Goal: Task Accomplishment & Management: Use online tool/utility

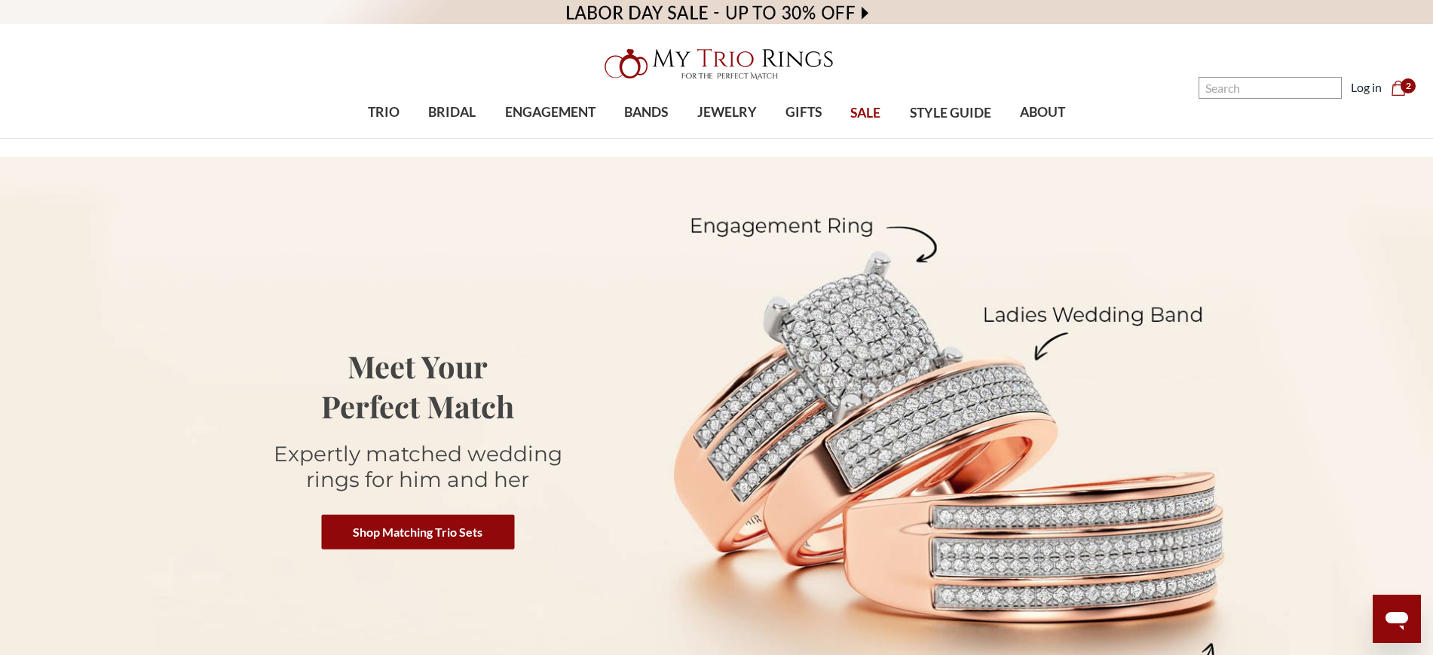
click at [1404, 81] on span "2" at bounding box center [1408, 85] width 15 height 15
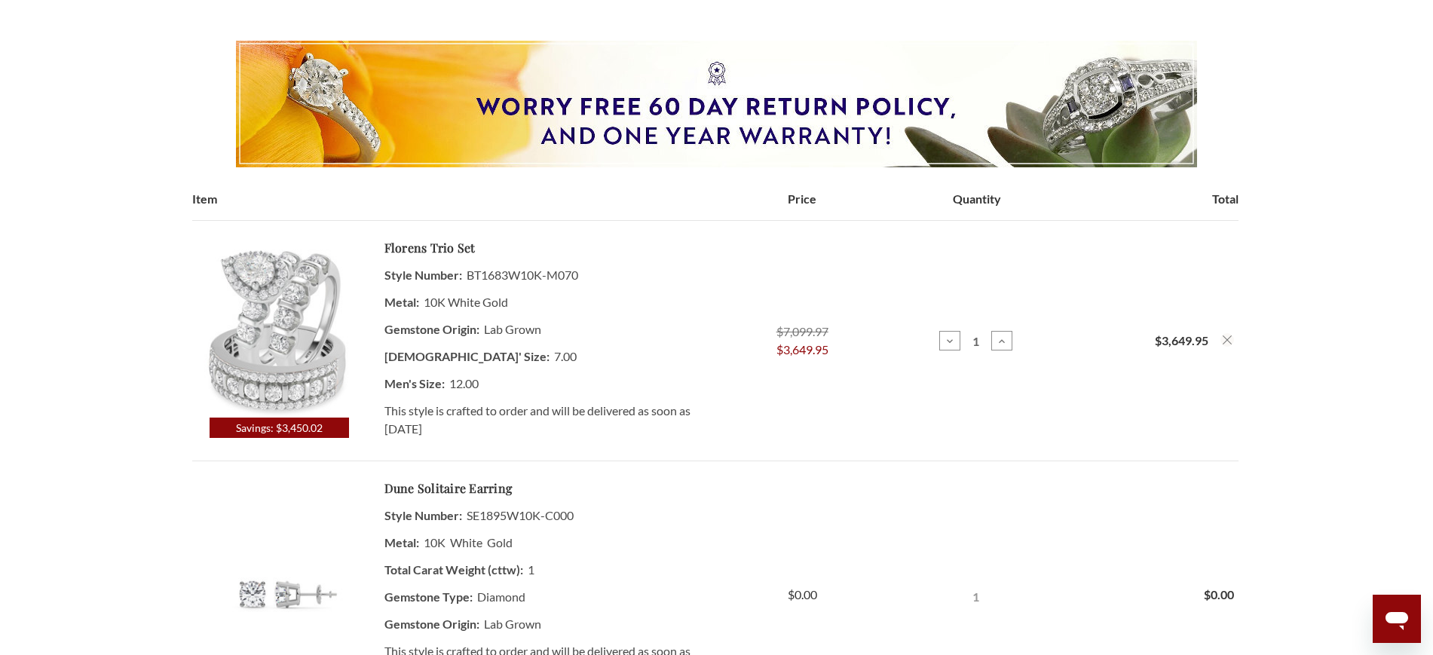
click at [1232, 332] on td "Total $3,649.95" at bounding box center [1151, 341] width 174 height 240
click at [1229, 335] on icon "Remove Florens 3 1/2 ct tw. Lab Grown Pear Solitaire Trio Set 10K White Gold fr…" at bounding box center [1227, 339] width 9 height 9
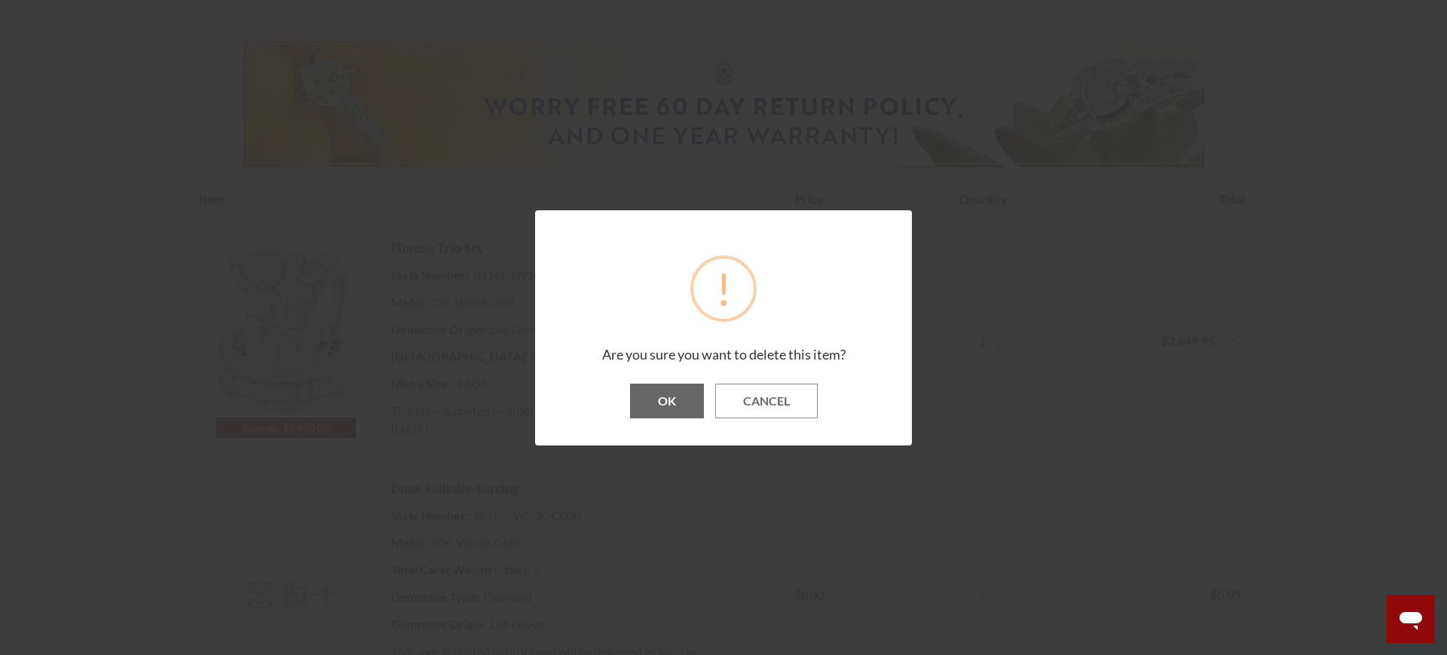
click at [669, 400] on button "OK" at bounding box center [667, 401] width 74 height 35
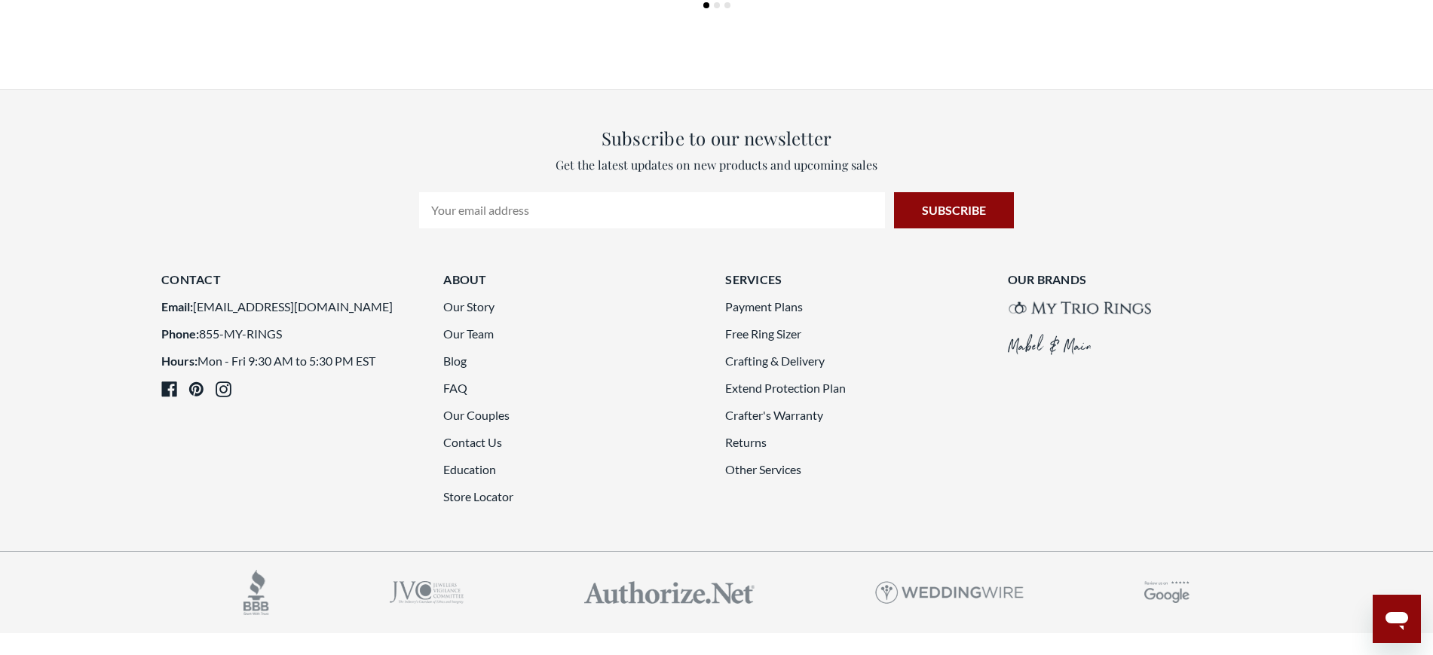
scroll to position [1190, 0]
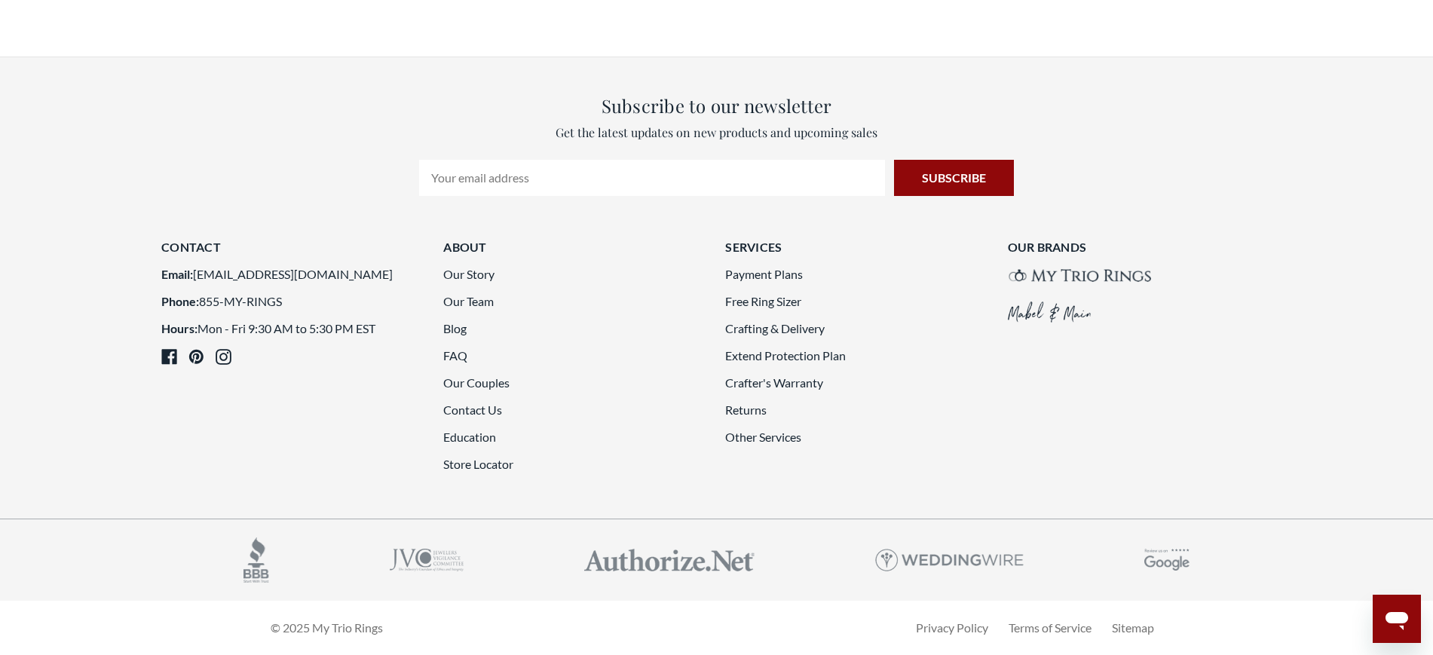
drag, startPoint x: 1438, startPoint y: 140, endPoint x: 44, endPoint y: 29, distance: 1398.3
click at [772, 436] on link "Other Services" at bounding box center [763, 437] width 76 height 14
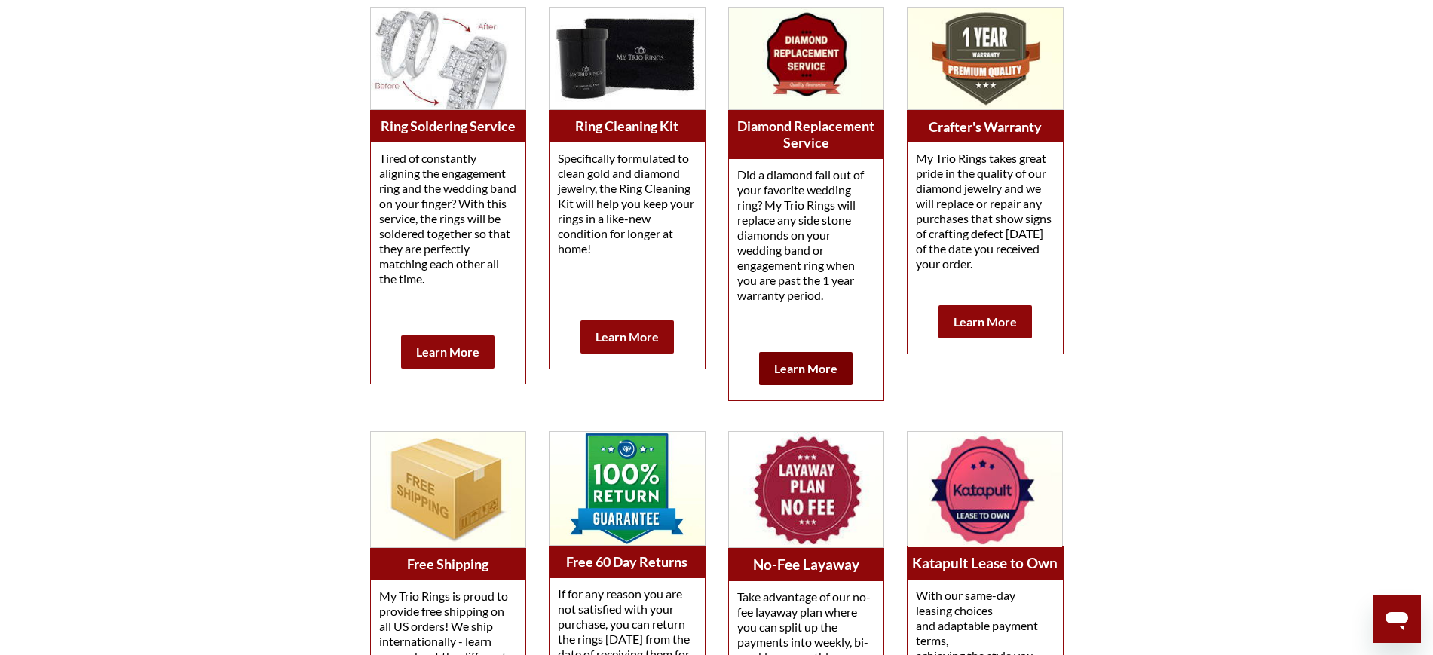
click at [807, 354] on link "Learn More" at bounding box center [805, 368] width 93 height 33
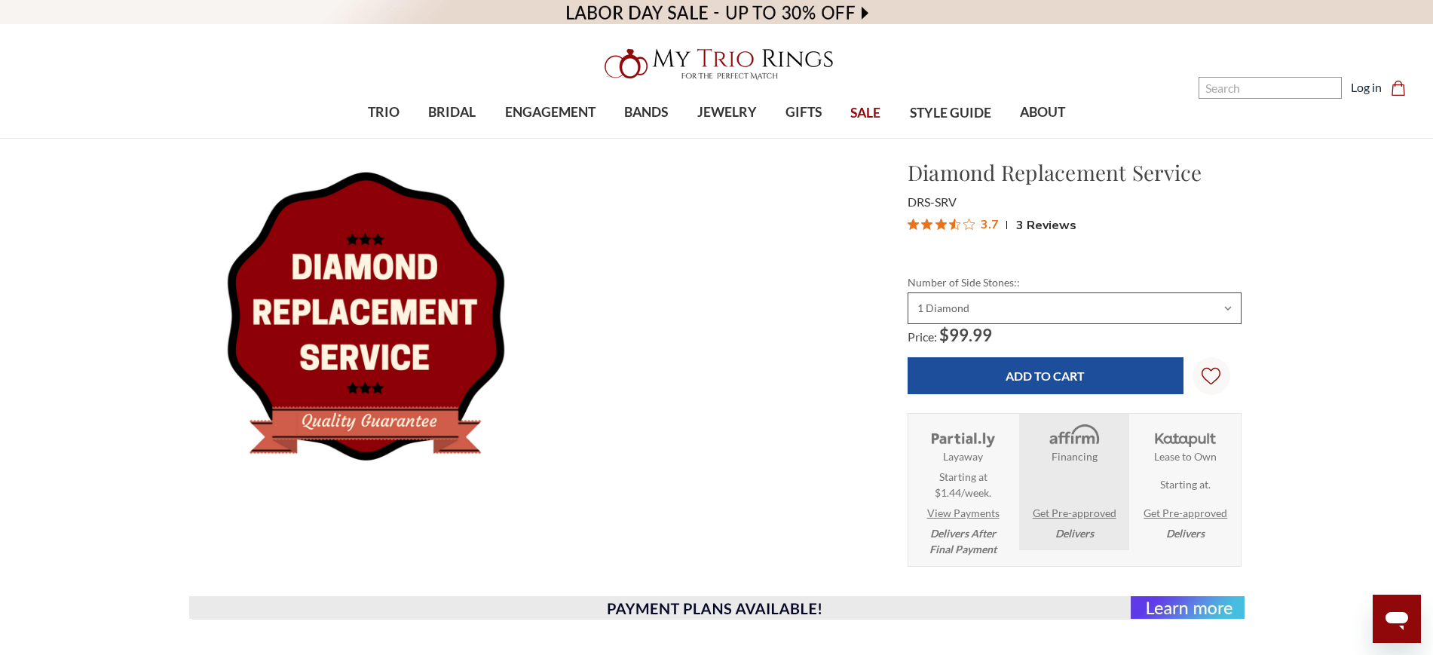
click at [1099, 312] on select "Choose Options 1 Diamond 2 Diamonds 3 Diamonds 4 Diamonds 5 Diamonds" at bounding box center [1075, 308] width 334 height 32
click at [908, 292] on select "Choose Options 1 Diamond 2 Diamonds 3 Diamonds 4 Diamonds 5 Diamonds" at bounding box center [1075, 308] width 334 height 32
drag, startPoint x: 964, startPoint y: 302, endPoint x: 964, endPoint y: 319, distance: 17.3
click at [964, 302] on select "Choose Options 1 Diamond 2 Diamonds 3 Diamonds 4 Diamonds 5 Diamonds" at bounding box center [1075, 308] width 334 height 32
click at [908, 292] on select "Choose Options 1 Diamond 2 Diamonds 3 Diamonds 4 Diamonds 5 Diamonds" at bounding box center [1075, 308] width 334 height 32
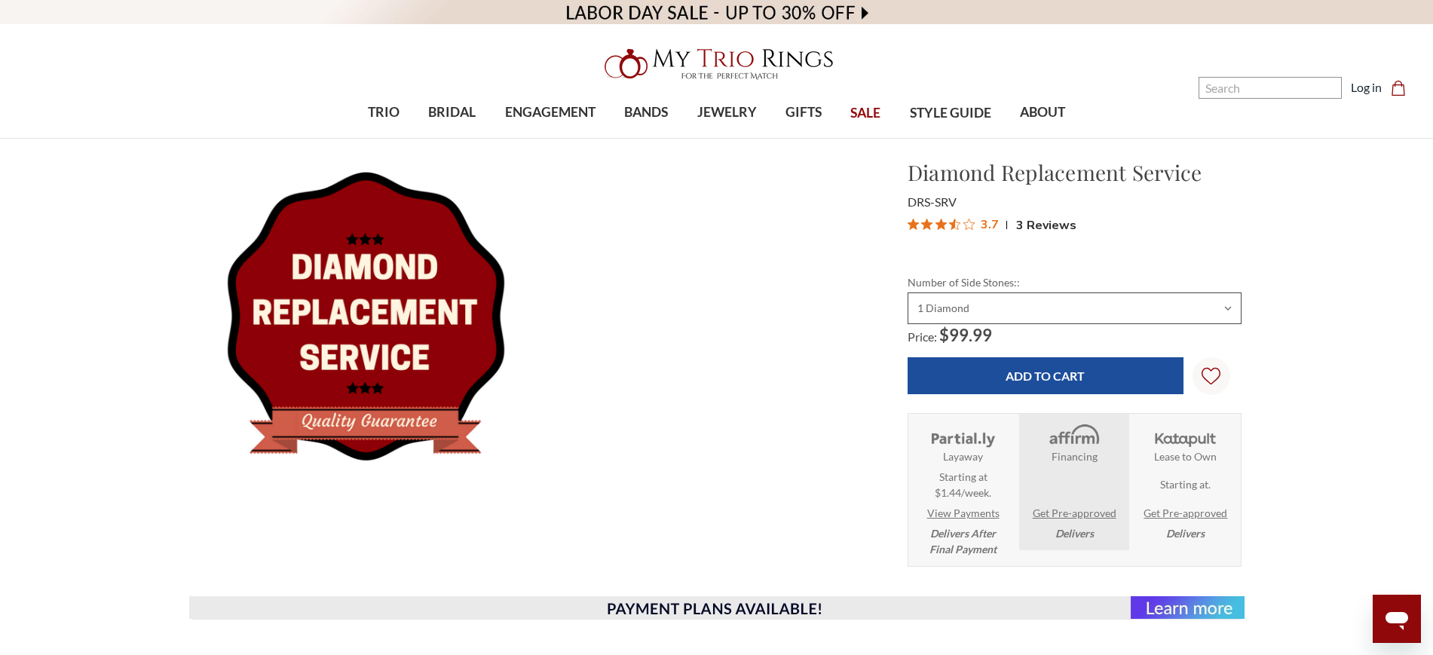
click at [1024, 307] on select "Choose Options 1 Diamond 2 Diamonds 3 Diamonds 4 Diamonds 5 Diamonds" at bounding box center [1075, 308] width 334 height 32
click at [908, 292] on select "Choose Options 1 Diamond 2 Diamonds 3 Diamonds 4 Diamonds 5 Diamonds" at bounding box center [1075, 308] width 334 height 32
drag, startPoint x: 1034, startPoint y: 309, endPoint x: 1029, endPoint y: 320, distance: 11.8
click at [1034, 309] on select "Choose Options 1 Diamond 2 Diamonds 3 Diamonds 4 Diamonds 5 Diamonds" at bounding box center [1075, 308] width 334 height 32
select select "3676652"
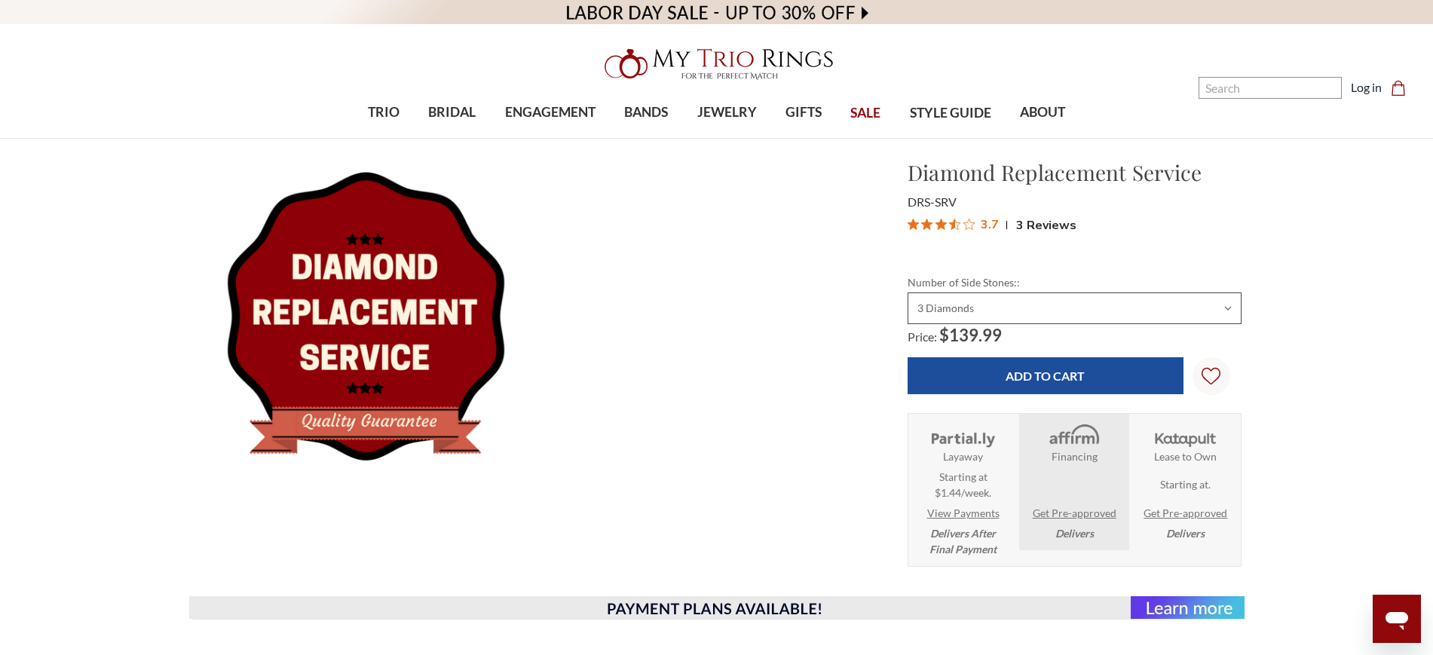
click at [908, 292] on select "Choose Options 1 Diamond 2 Diamonds 3 Diamonds 4 Diamonds 5 Diamonds" at bounding box center [1075, 308] width 334 height 32
